Goal: Task Accomplishment & Management: Manage account settings

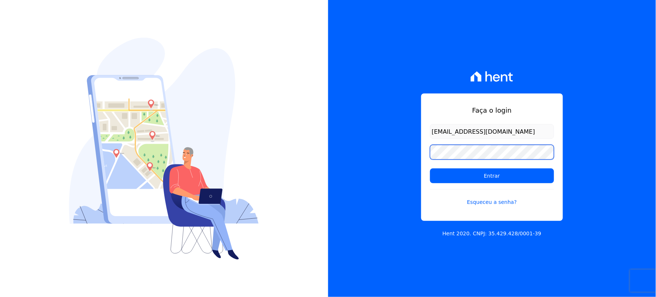
click at [402, 165] on div "Faça o login thayna@graalengenharia.com.br Entrar Esqueceu a senha? Hent 2020. …" at bounding box center [492, 148] width 328 height 297
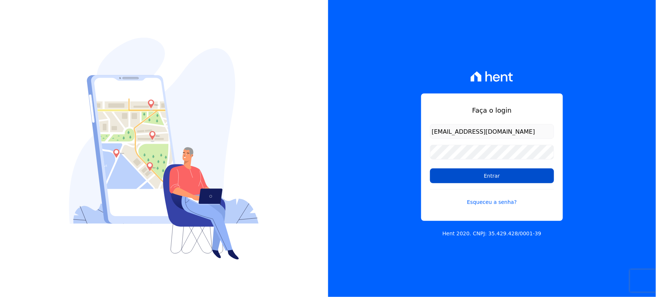
click at [451, 175] on input "Entrar" at bounding box center [492, 175] width 124 height 15
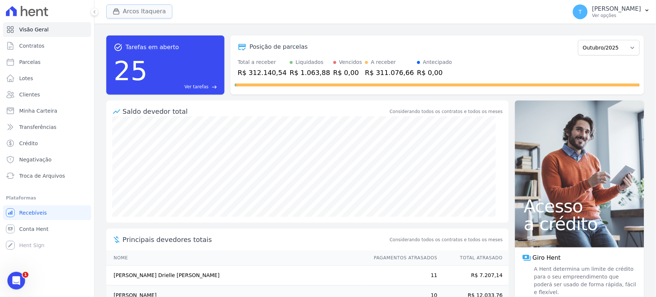
click at [159, 8] on button "Arcos Itaquera" at bounding box center [139, 11] width 66 height 14
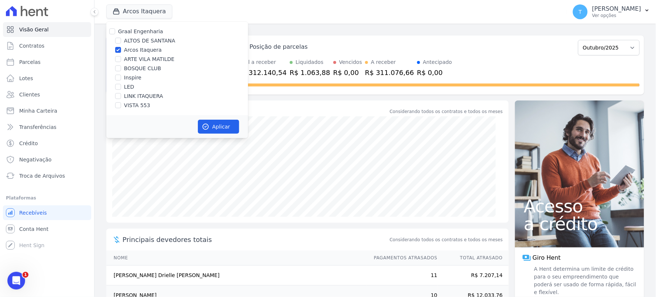
click at [147, 40] on label "ALTOS DE SANTANA" at bounding box center [149, 41] width 51 height 8
click at [121, 40] on input "ALTOS DE SANTANA" at bounding box center [118, 41] width 6 height 6
checkbox input "true"
click at [138, 52] on label "Arcos Itaquera" at bounding box center [143, 50] width 38 height 8
click at [121, 52] on input "Arcos Itaquera" at bounding box center [118, 50] width 6 height 6
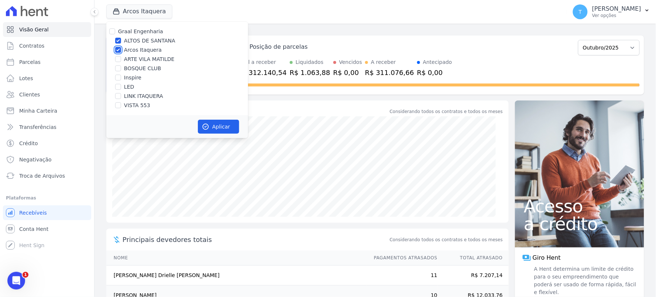
checkbox input "false"
click at [219, 127] on button "Aplicar" at bounding box center [218, 127] width 41 height 14
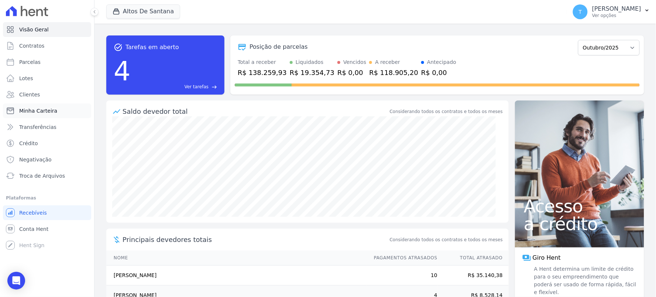
click at [41, 112] on span "Minha Carteira" at bounding box center [38, 110] width 38 height 7
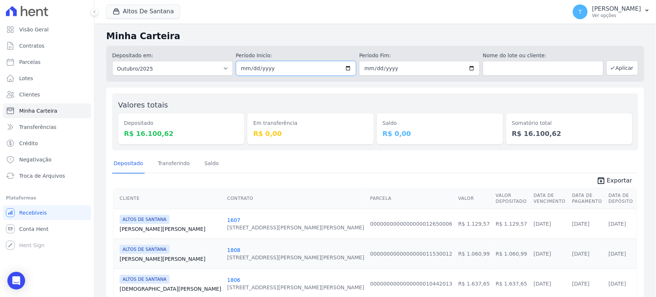
click at [348, 69] on input "[DATE]" at bounding box center [296, 68] width 121 height 15
type input "[DATE]"
click at [469, 66] on input "[DATE]" at bounding box center [419, 68] width 121 height 15
type input "[DATE]"
click at [612, 68] on button "Aplicar" at bounding box center [623, 68] width 32 height 15
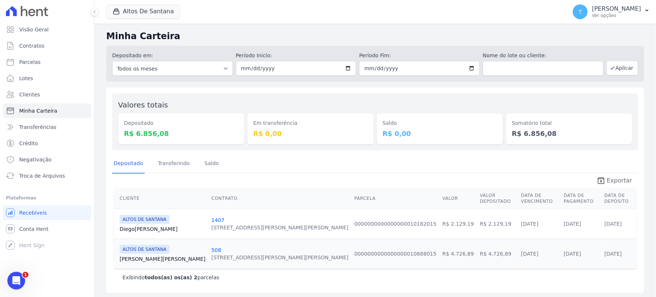
click at [606, 176] on icon "unarchive" at bounding box center [601, 180] width 9 height 9
click at [157, 17] on button "Altos De Santana" at bounding box center [143, 11] width 74 height 14
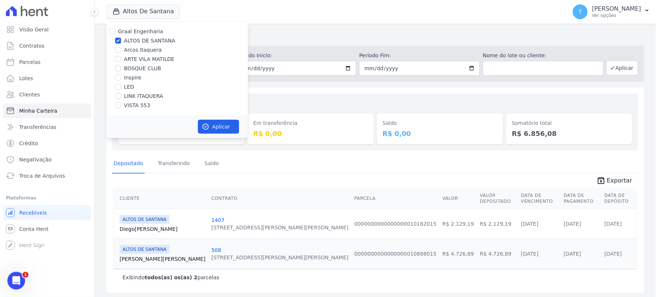
click at [136, 39] on label "ALTOS DE SANTANA" at bounding box center [149, 41] width 51 height 8
click at [121, 39] on input "ALTOS DE SANTANA" at bounding box center [118, 41] width 6 height 6
checkbox input "false"
click at [142, 67] on label "BOSQUE CLUB" at bounding box center [142, 69] width 37 height 8
click at [121, 67] on input "BOSQUE CLUB" at bounding box center [118, 68] width 6 height 6
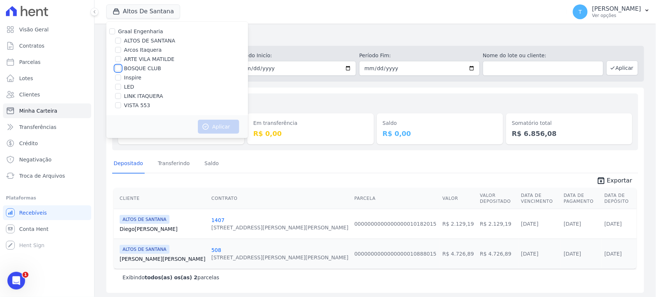
checkbox input "true"
click at [223, 126] on button "Aplicar" at bounding box center [218, 127] width 41 height 14
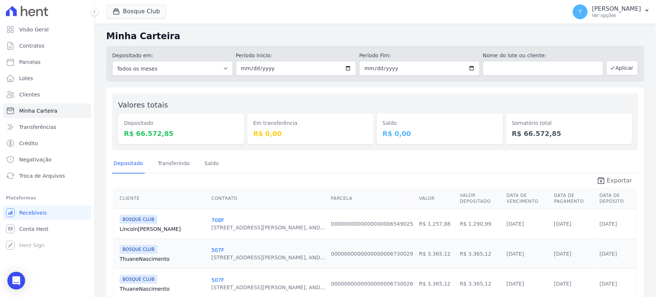
click at [610, 183] on span "Exportar" at bounding box center [619, 180] width 25 height 9
click at [149, 17] on button "Bosque Club" at bounding box center [136, 11] width 60 height 14
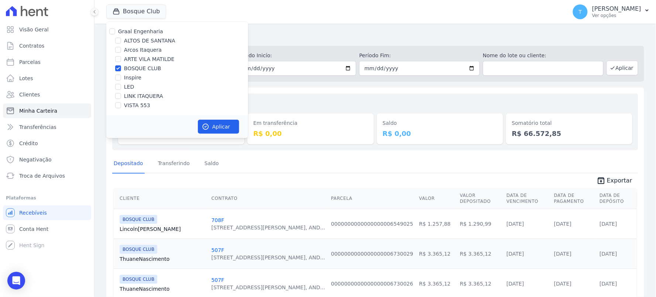
click at [137, 66] on label "BOSQUE CLUB" at bounding box center [142, 69] width 37 height 8
click at [121, 66] on input "BOSQUE CLUB" at bounding box center [118, 68] width 6 height 6
checkbox input "false"
click at [135, 58] on label "ARTE VILA MATILDE" at bounding box center [149, 59] width 51 height 8
click at [121, 58] on input "ARTE VILA MATILDE" at bounding box center [118, 59] width 6 height 6
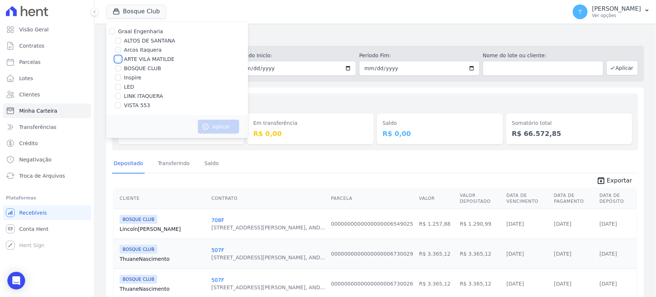
checkbox input "true"
click at [209, 122] on button "Aplicar" at bounding box center [218, 127] width 41 height 14
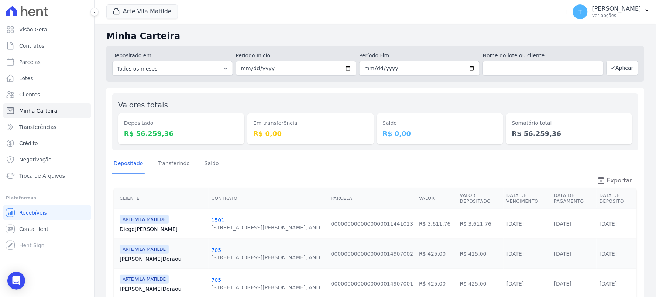
click at [607, 181] on span "Exportar" at bounding box center [619, 180] width 25 height 9
click at [145, 12] on button "Arte Vila Matilde" at bounding box center [142, 11] width 72 height 14
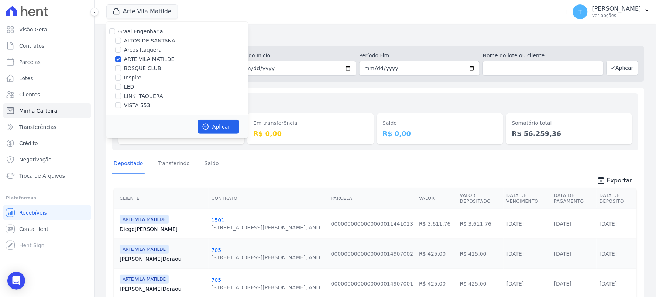
click at [141, 60] on label "ARTE VILA MATILDE" at bounding box center [149, 59] width 51 height 8
click at [121, 60] on input "ARTE VILA MATILDE" at bounding box center [118, 59] width 6 height 6
checkbox input "false"
click at [134, 107] on label "VISTA 553" at bounding box center [137, 106] width 26 height 8
click at [121, 107] on input "VISTA 553" at bounding box center [118, 105] width 6 height 6
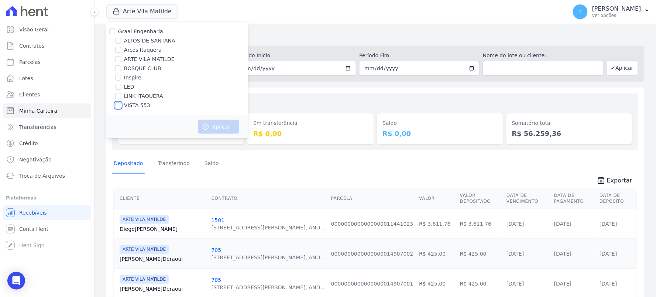
checkbox input "true"
click at [225, 129] on button "Aplicar" at bounding box center [218, 127] width 41 height 14
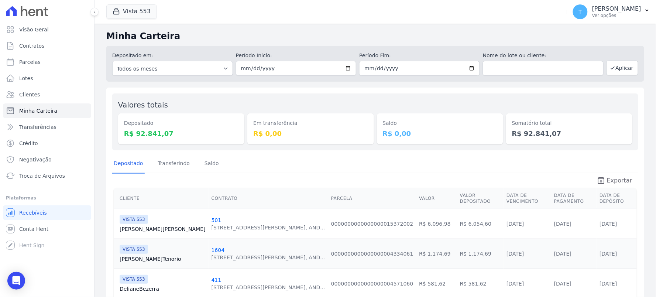
click at [602, 179] on icon "unarchive" at bounding box center [601, 180] width 9 height 9
